Goal: Navigation & Orientation: Find specific page/section

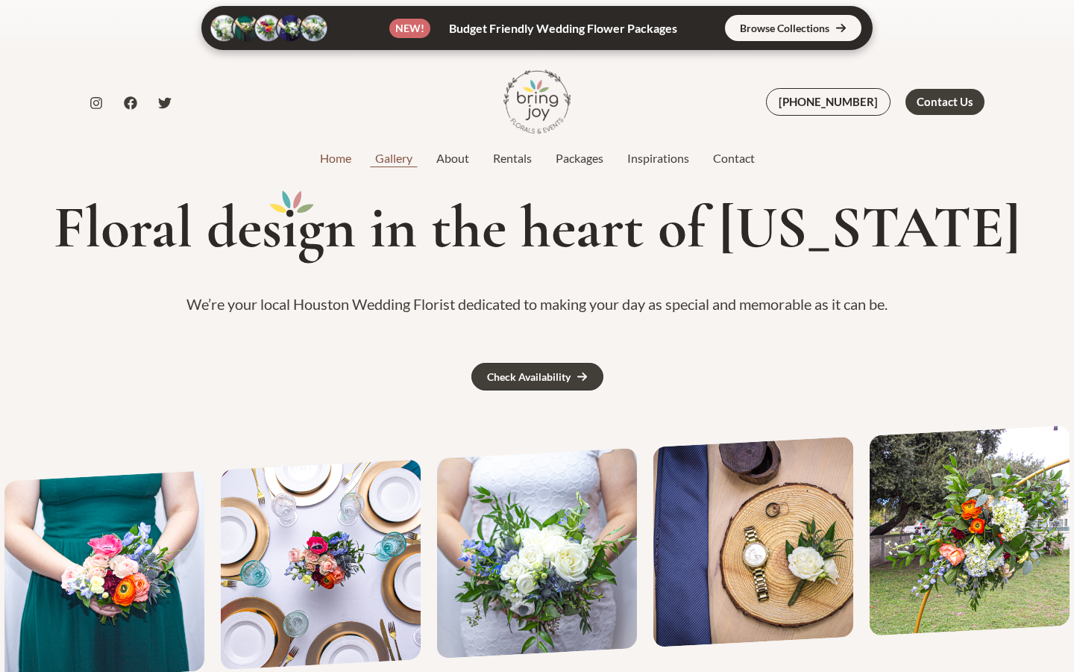
click at [409, 160] on link "Gallery" at bounding box center [393, 158] width 61 height 18
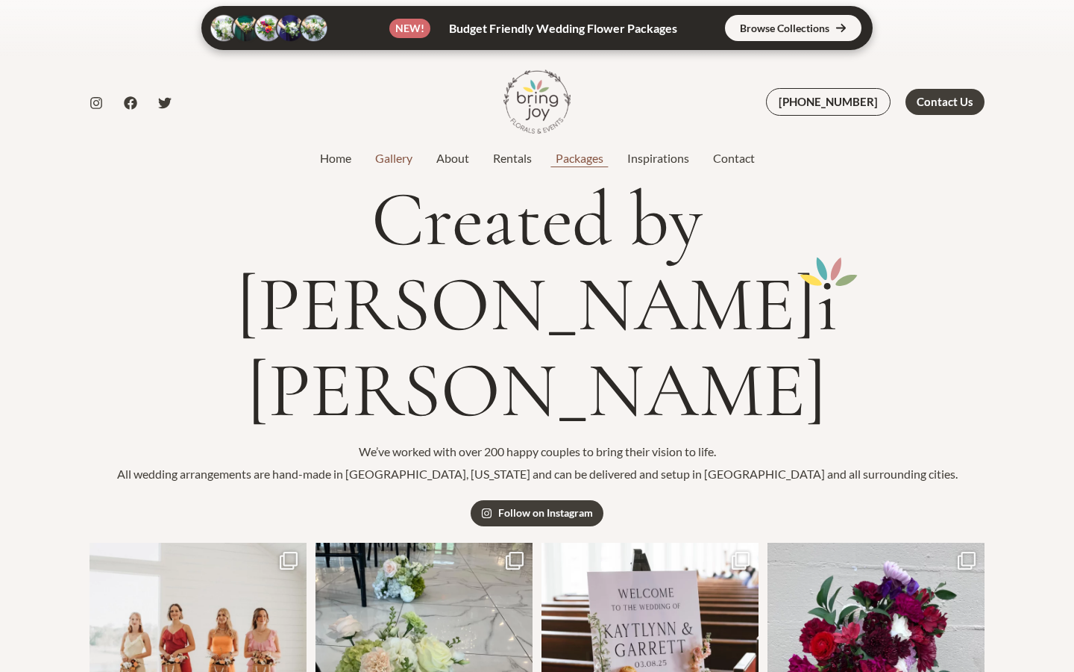
click at [577, 157] on link "Packages" at bounding box center [580, 158] width 72 height 18
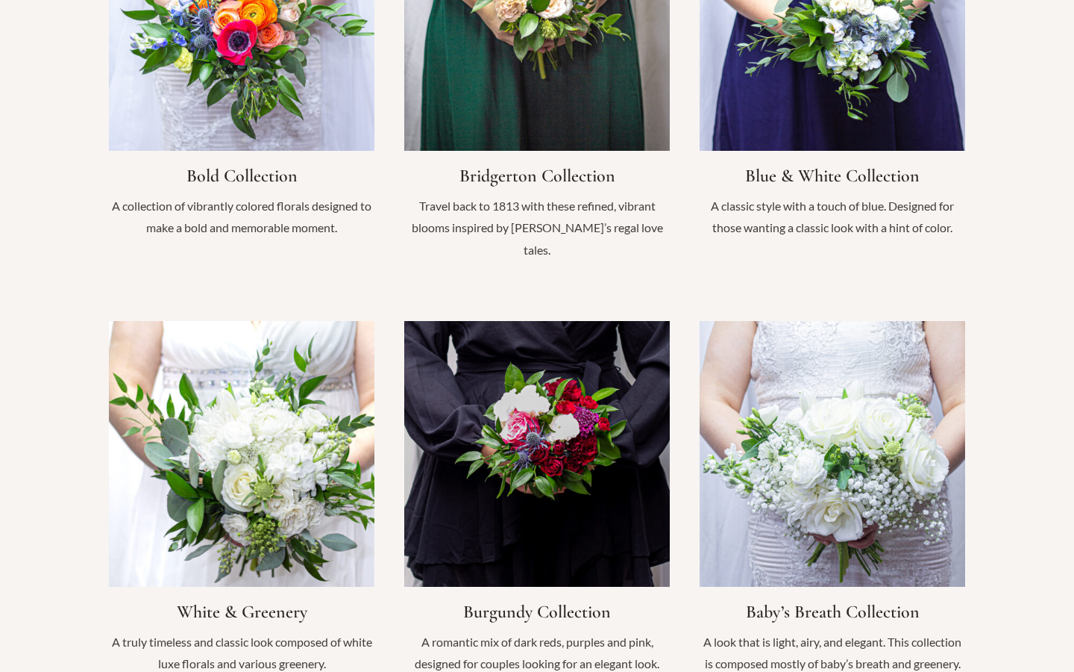
scroll to position [1306, 0]
